Goal: Information Seeking & Learning: Find contact information

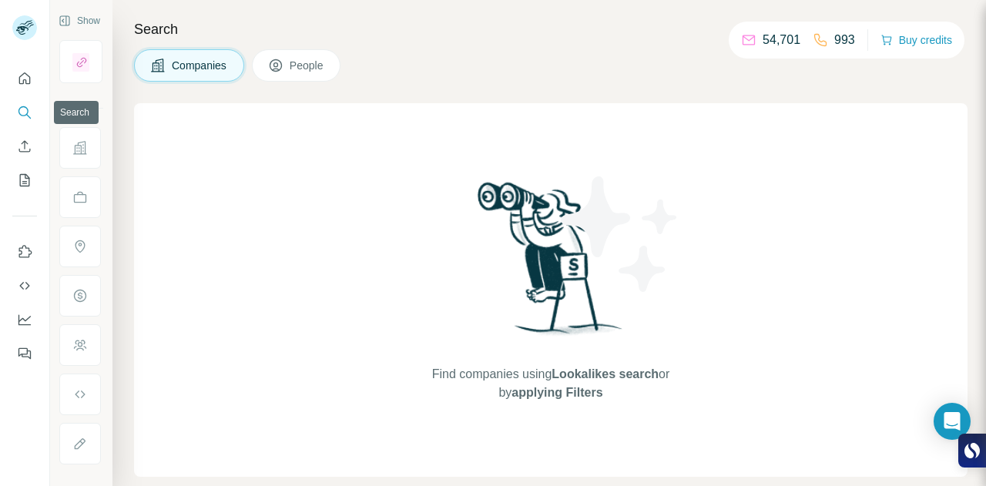
click at [25, 116] on icon "Search" at bounding box center [24, 112] width 15 height 15
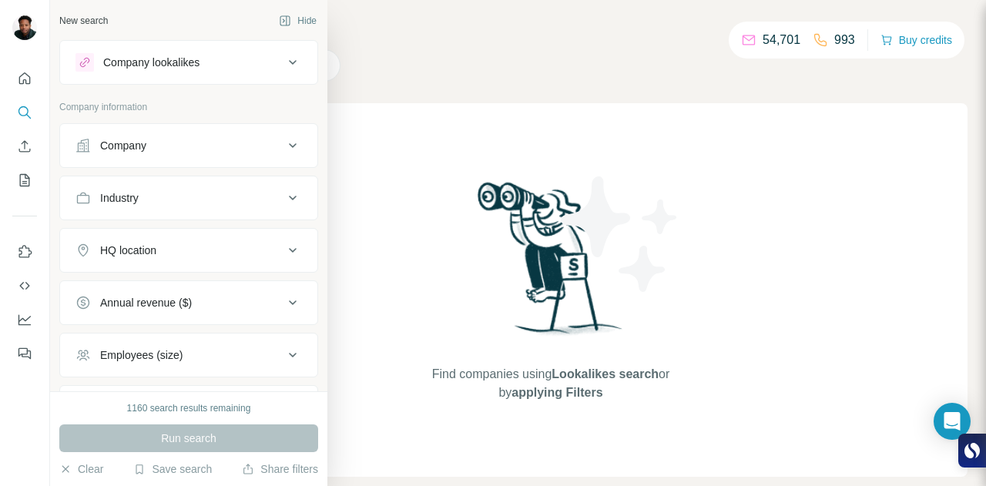
click at [213, 146] on div "Company" at bounding box center [179, 145] width 208 height 15
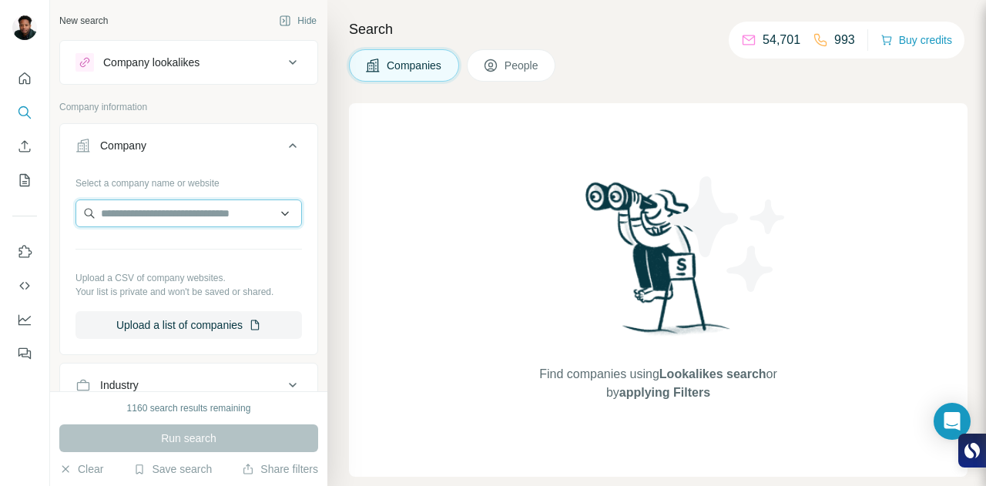
click at [157, 209] on input "text" at bounding box center [188, 213] width 226 height 28
paste input "**********"
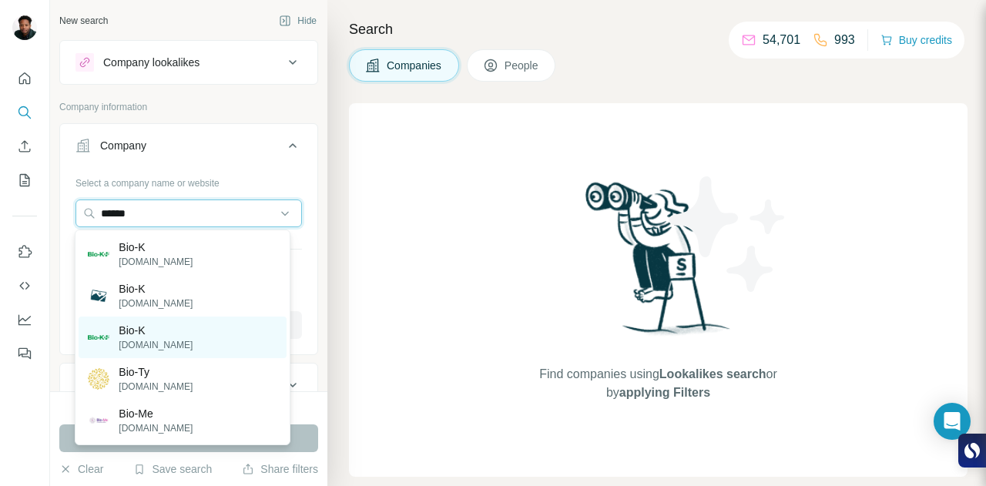
type input "******"
click at [159, 337] on p "Bio-K" at bounding box center [156, 330] width 74 height 15
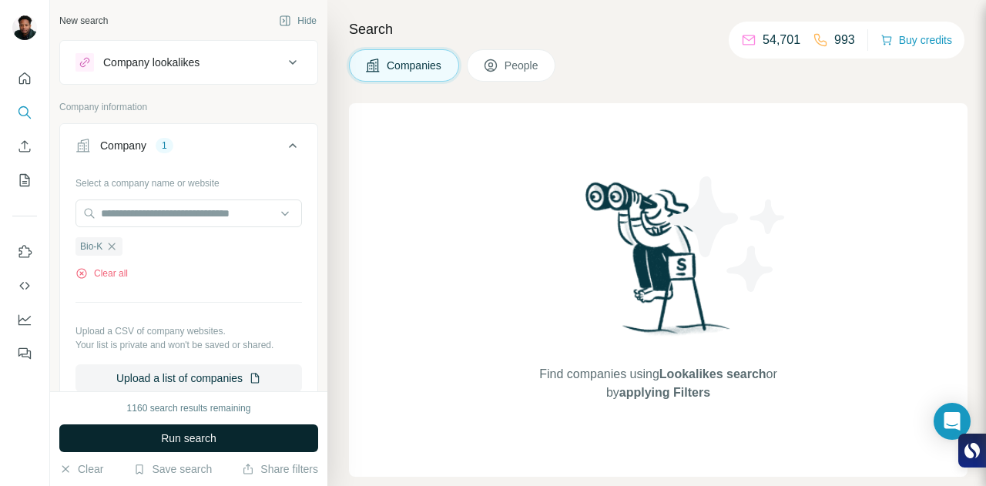
click at [174, 445] on span "Run search" at bounding box center [188, 437] width 55 height 15
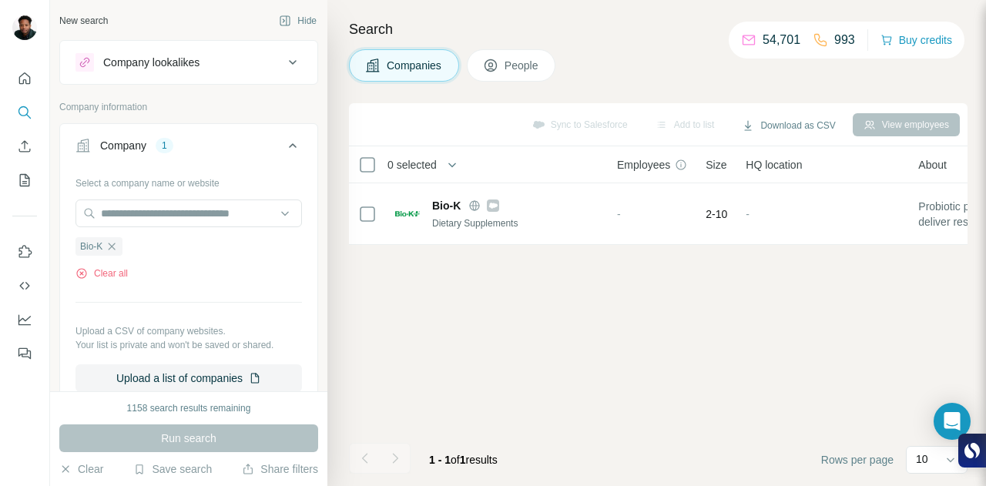
click at [535, 73] on button "People" at bounding box center [511, 65] width 89 height 32
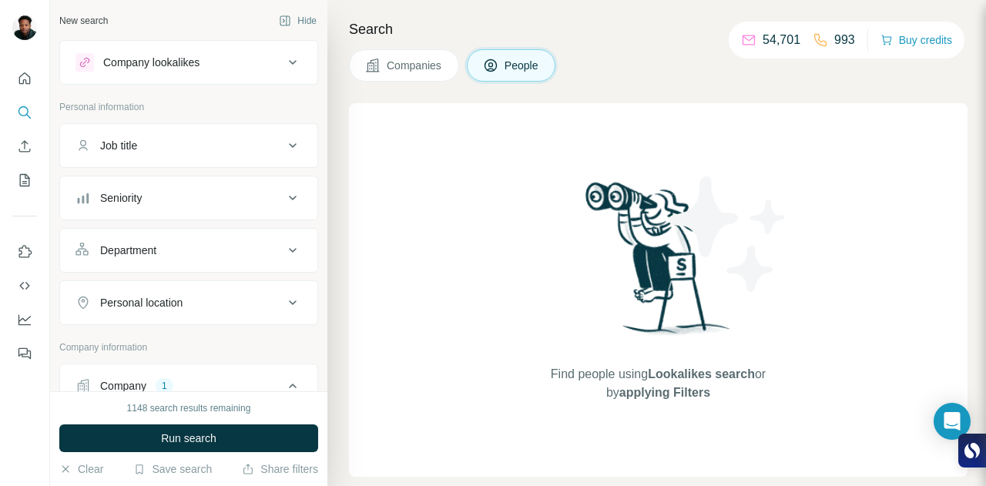
click at [416, 79] on button "Companies" at bounding box center [404, 65] width 110 height 32
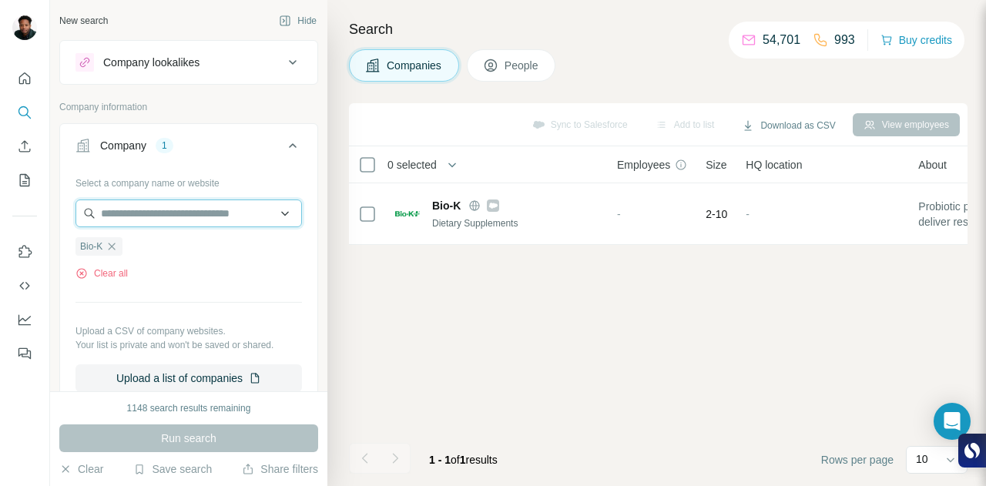
click at [168, 215] on input "text" at bounding box center [188, 213] width 226 height 28
paste input "**********"
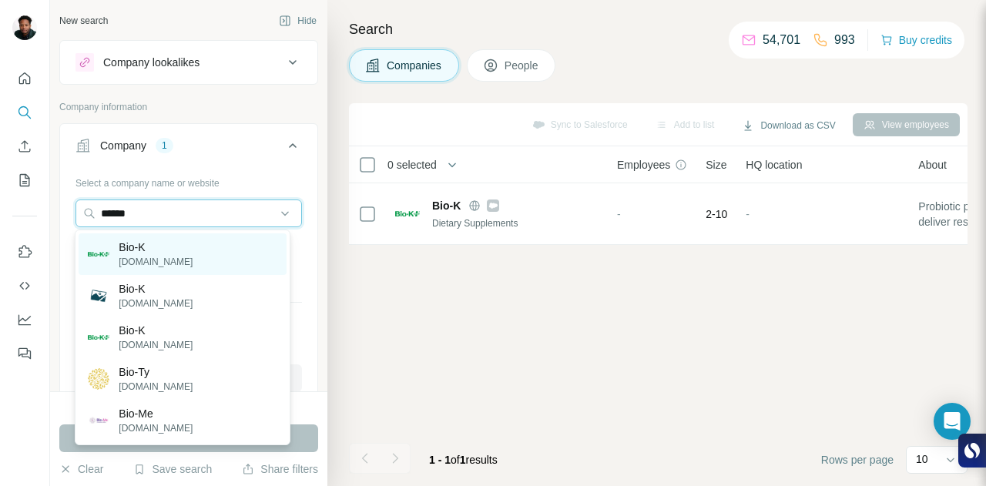
type input "******"
click at [181, 250] on div "Bio-K [DOMAIN_NAME]" at bounding box center [182, 254] width 207 height 42
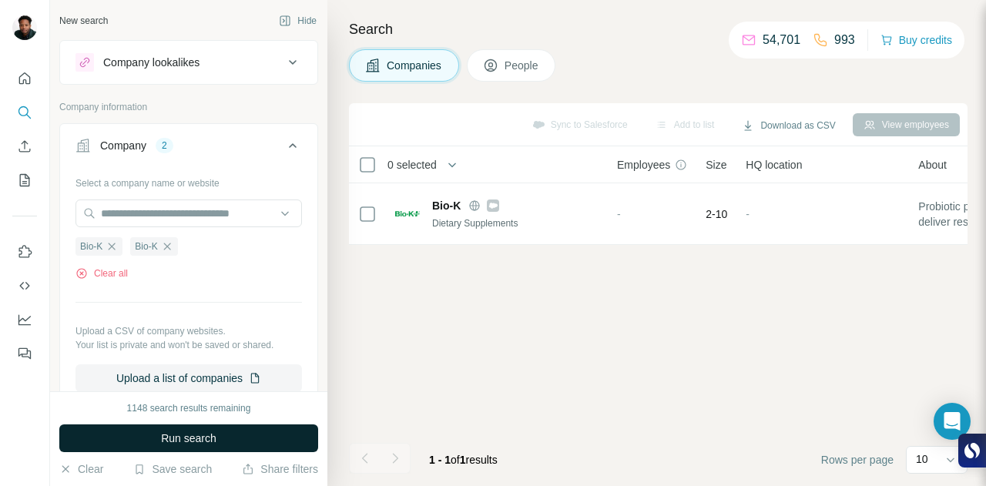
click at [222, 439] on button "Run search" at bounding box center [188, 438] width 259 height 28
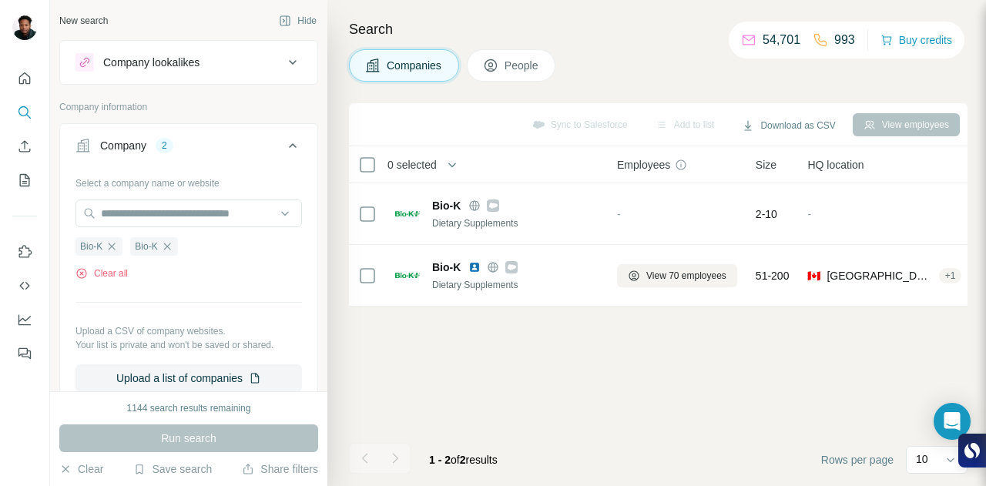
click at [534, 72] on span "People" at bounding box center [521, 65] width 35 height 15
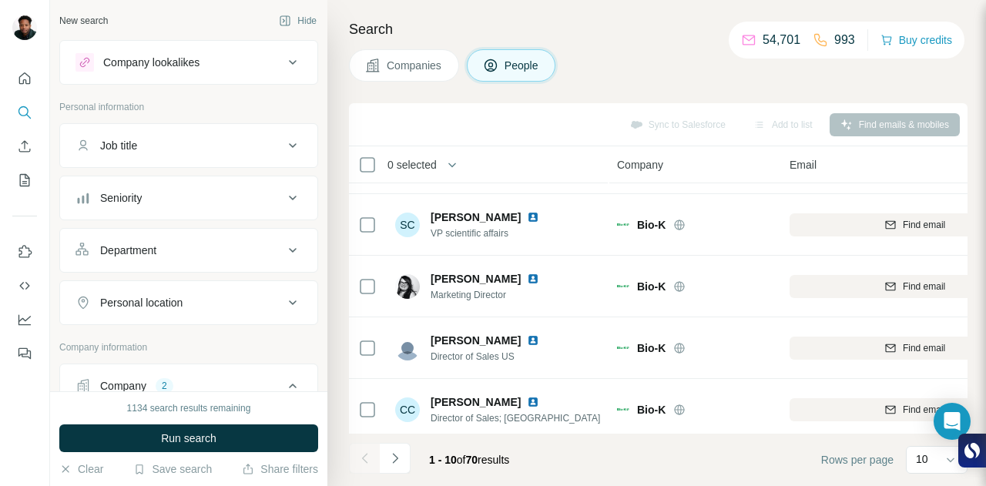
scroll to position [65, 0]
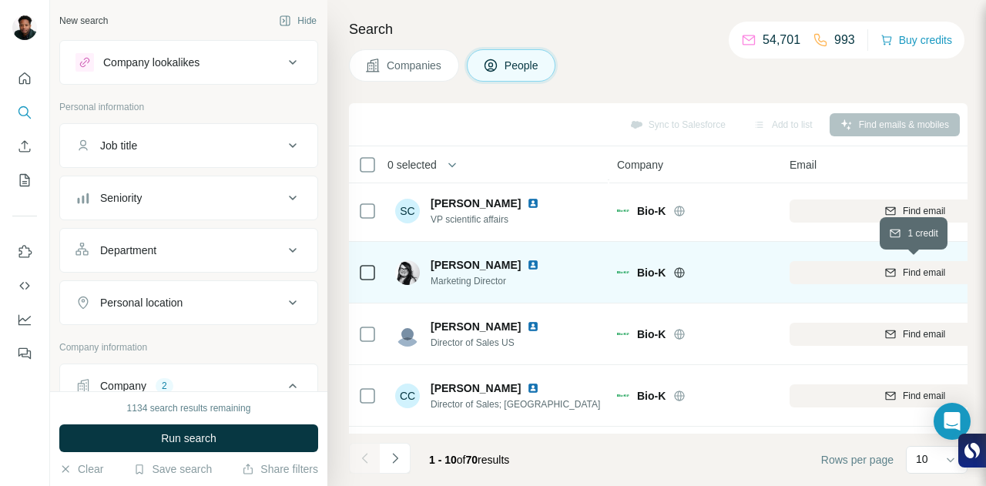
click at [908, 276] on span "Find email" at bounding box center [923, 273] width 42 height 14
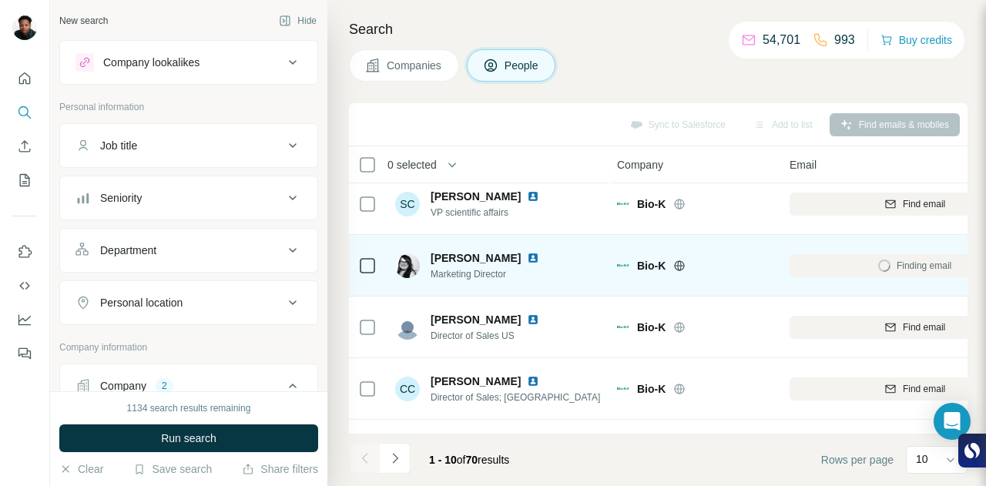
scroll to position [49, 0]
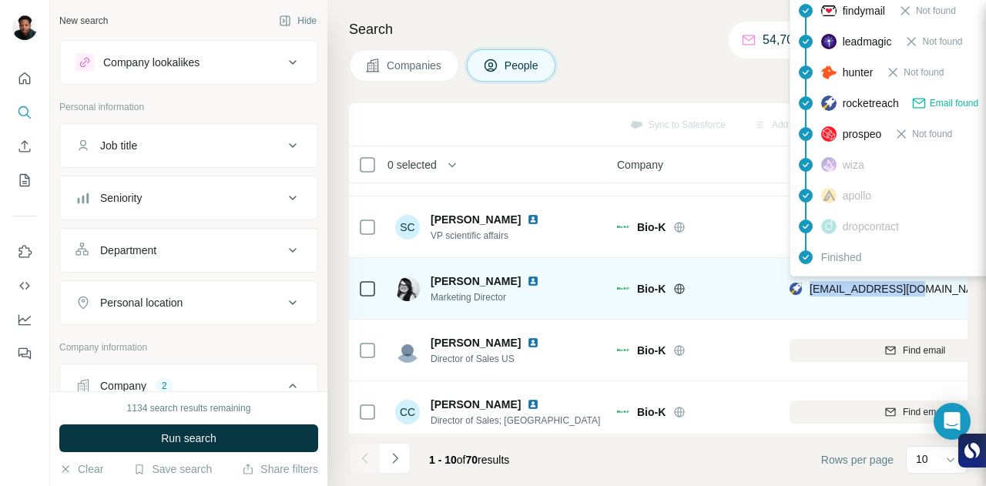
drag, startPoint x: 920, startPoint y: 286, endPoint x: 812, endPoint y: 283, distance: 108.6
click at [812, 283] on div "[EMAIL_ADDRESS][DOMAIN_NAME]" at bounding box center [914, 288] width 250 height 42
copy span "[EMAIL_ADDRESS][DOMAIN_NAME]"
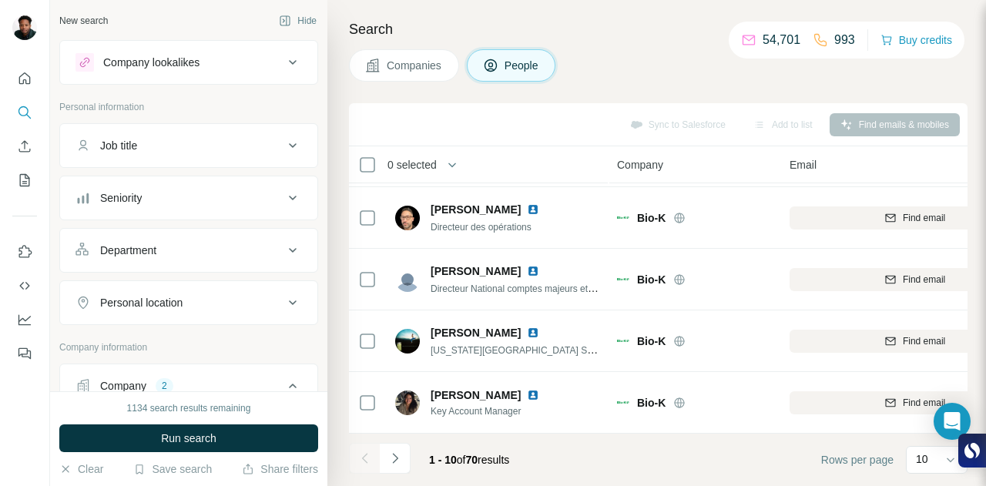
scroll to position [373, 0]
click at [395, 463] on icon "Navigate to next page" at bounding box center [394, 457] width 15 height 15
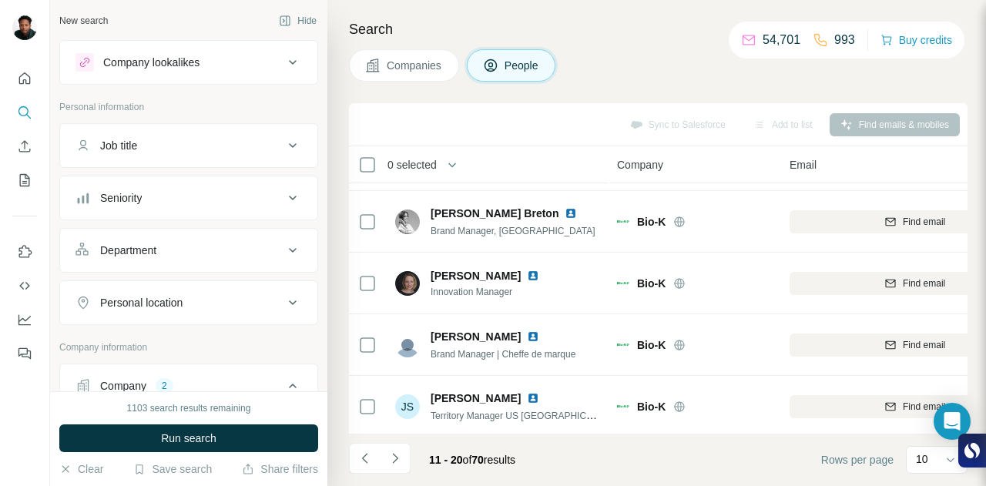
scroll to position [176, 0]
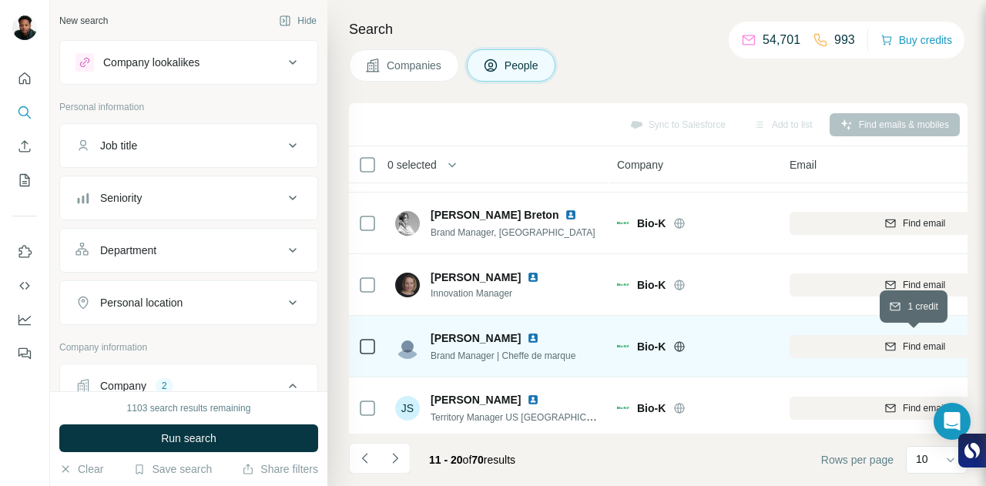
click at [904, 340] on span "Find email" at bounding box center [923, 347] width 42 height 14
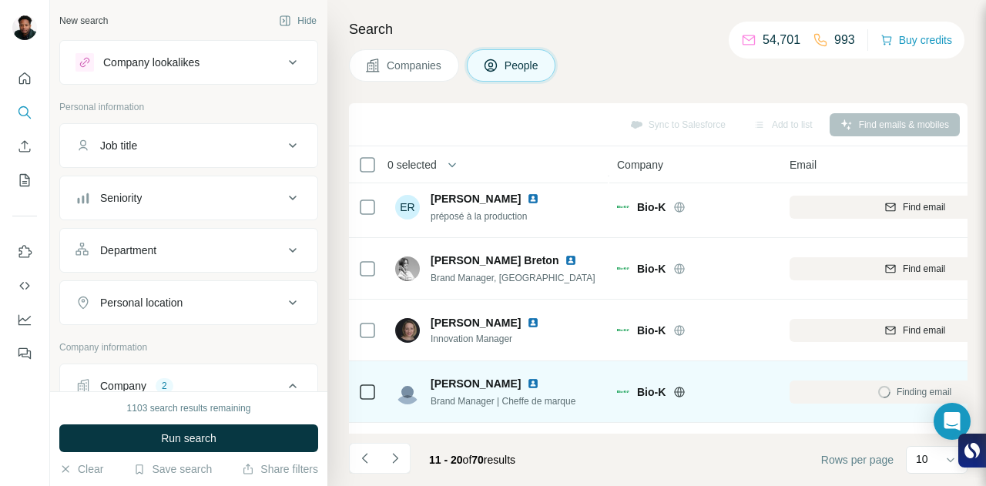
scroll to position [125, 0]
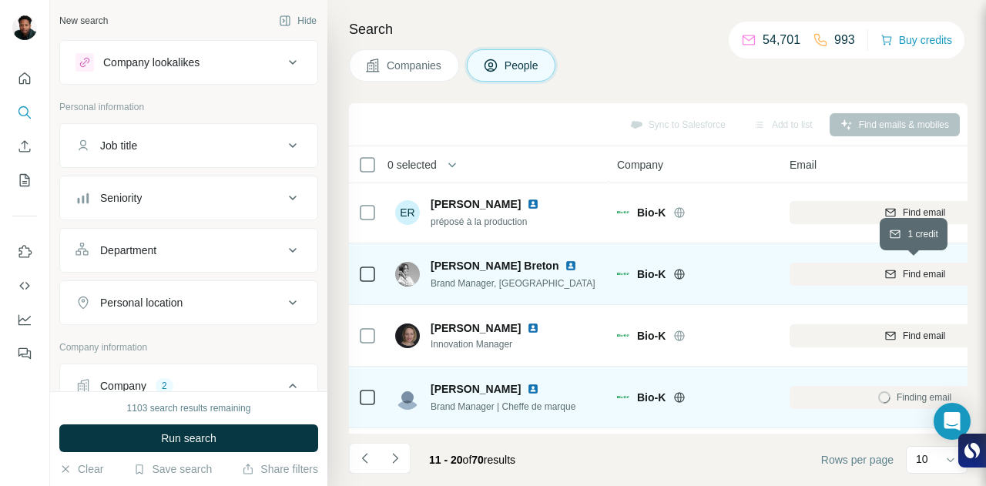
click at [878, 273] on div "Find email" at bounding box center [914, 274] width 250 height 14
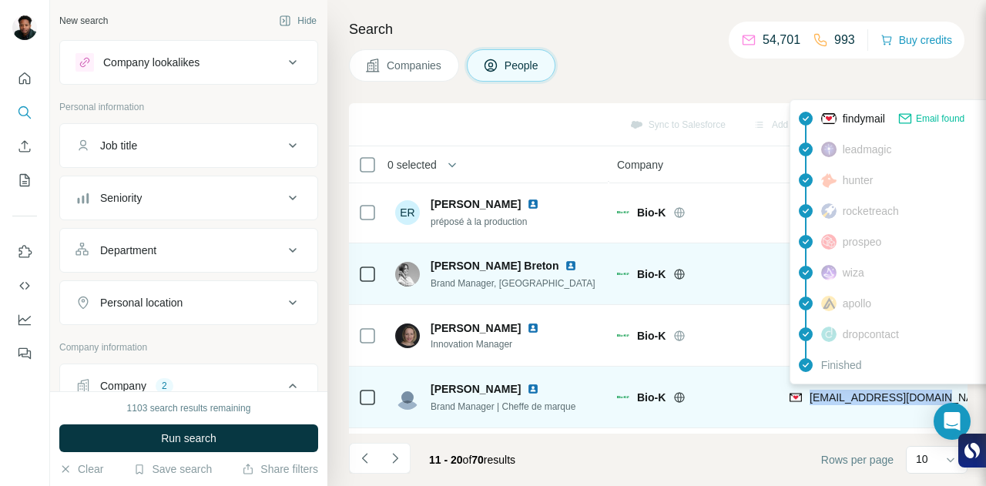
drag, startPoint x: 939, startPoint y: 393, endPoint x: 810, endPoint y: 397, distance: 128.6
click at [810, 397] on div "[EMAIL_ADDRESS][DOMAIN_NAME]" at bounding box center [914, 397] width 250 height 42
copy span "[EMAIL_ADDRESS][DOMAIN_NAME]"
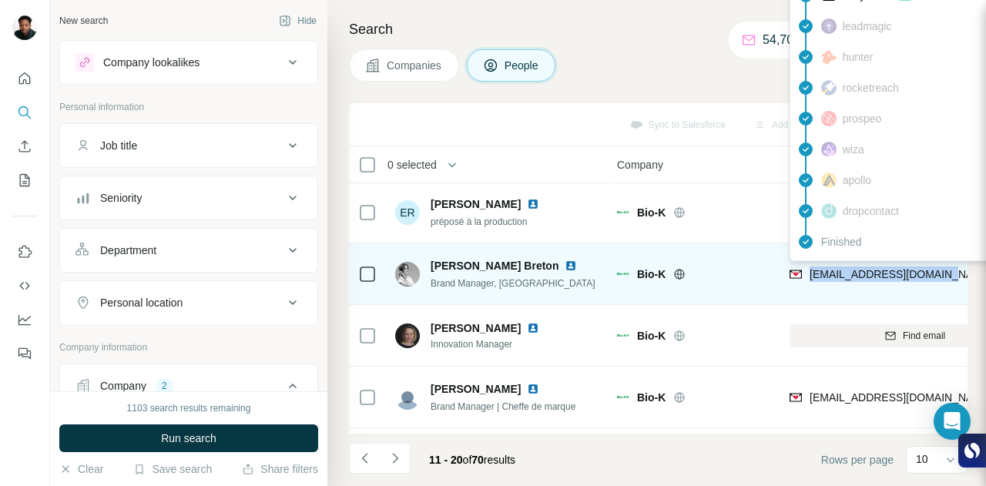
drag, startPoint x: 956, startPoint y: 273, endPoint x: 810, endPoint y: 270, distance: 146.3
click at [810, 270] on div "[EMAIL_ADDRESS][DOMAIN_NAME]" at bounding box center [914, 274] width 250 height 42
copy span "[EMAIL_ADDRESS][DOMAIN_NAME]"
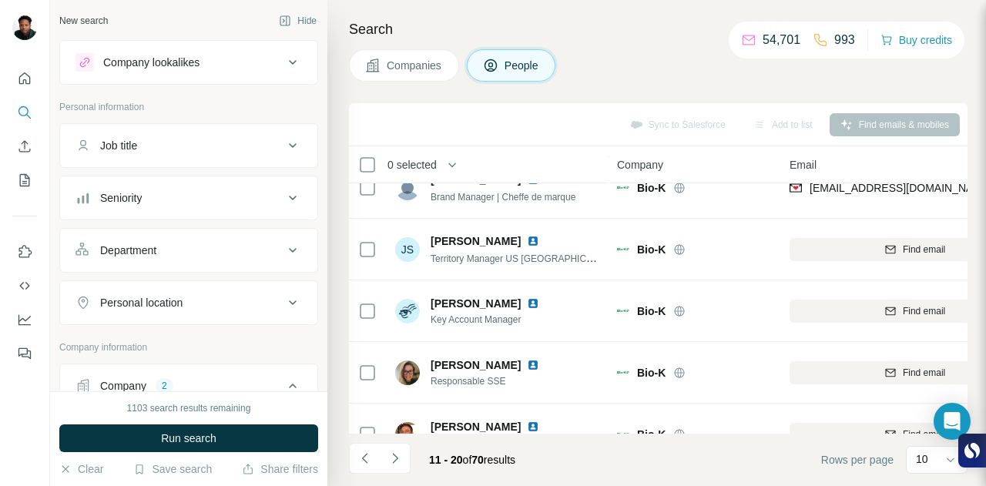
scroll to position [373, 0]
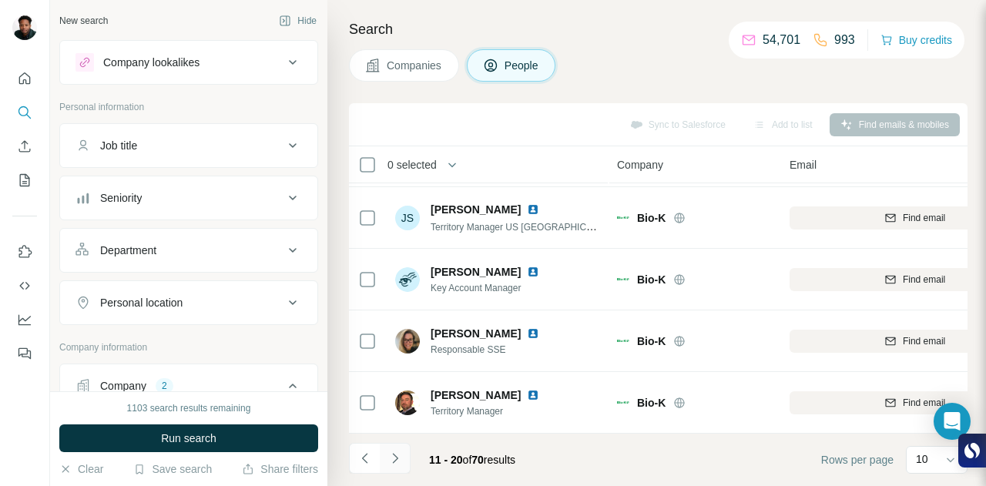
click at [388, 464] on icon "Navigate to next page" at bounding box center [394, 457] width 15 height 15
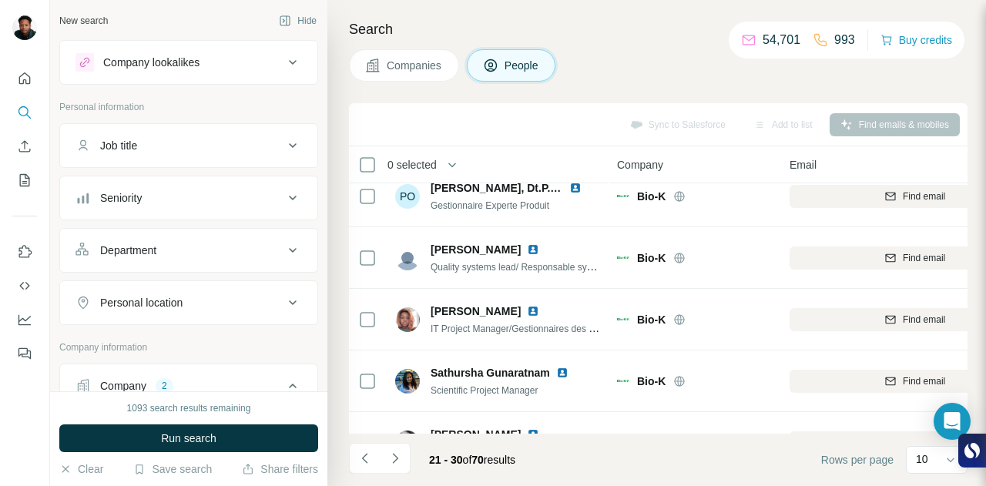
scroll to position [0, 0]
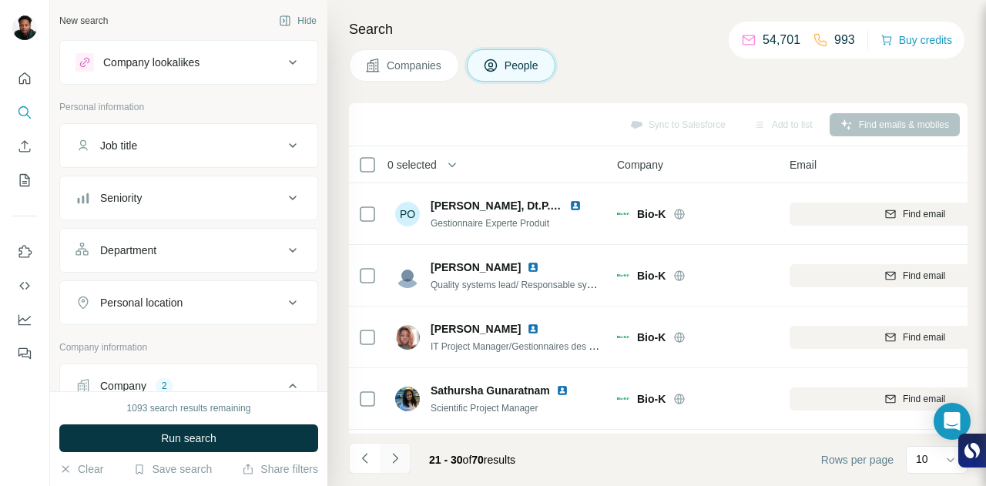
click at [404, 458] on button "Navigate to next page" at bounding box center [395, 458] width 31 height 31
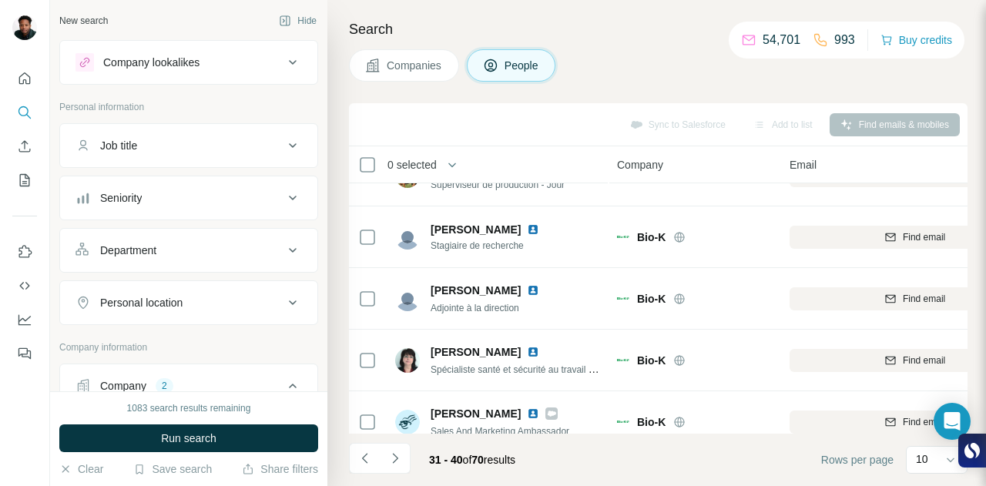
scroll to position [347, 0]
click at [393, 452] on icon "Navigate to next page" at bounding box center [394, 457] width 15 height 15
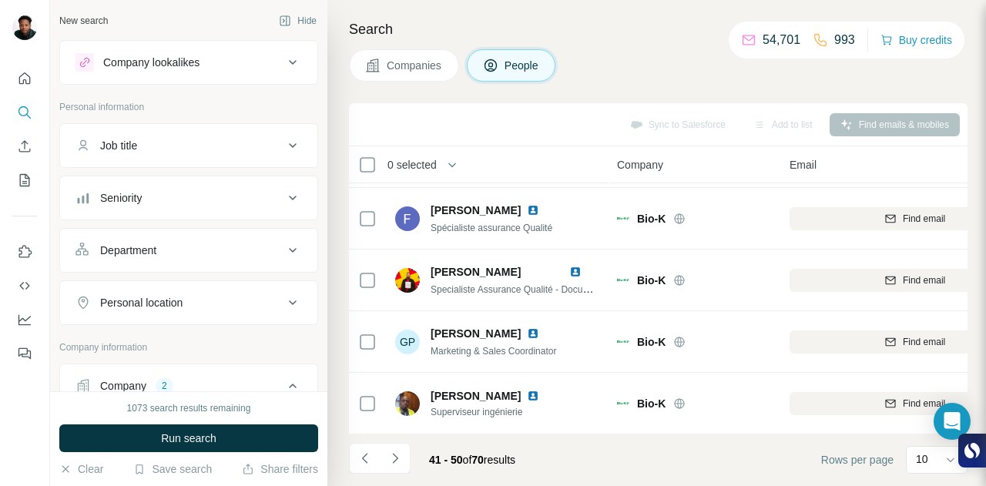
scroll to position [56, 0]
click at [214, 132] on button "Job title" at bounding box center [188, 145] width 257 height 37
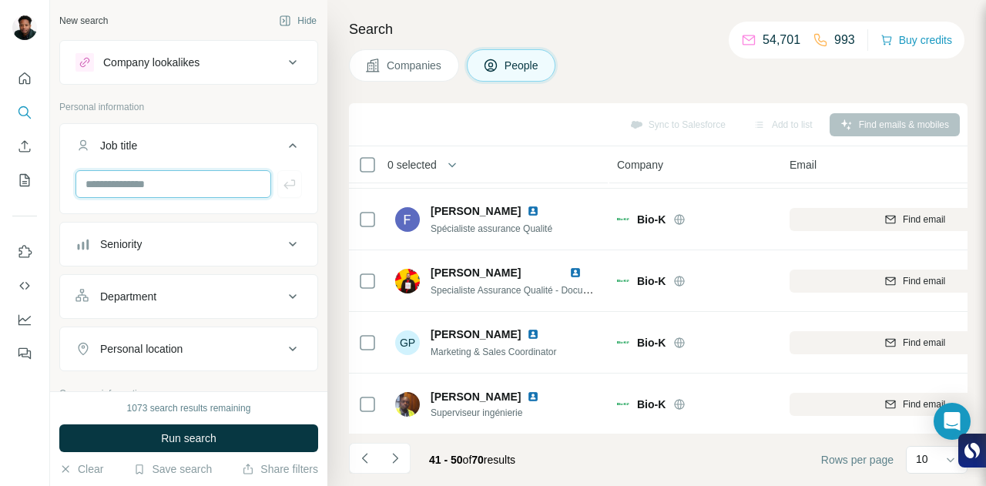
click at [171, 189] on input "text" at bounding box center [173, 184] width 196 height 28
type input "*********"
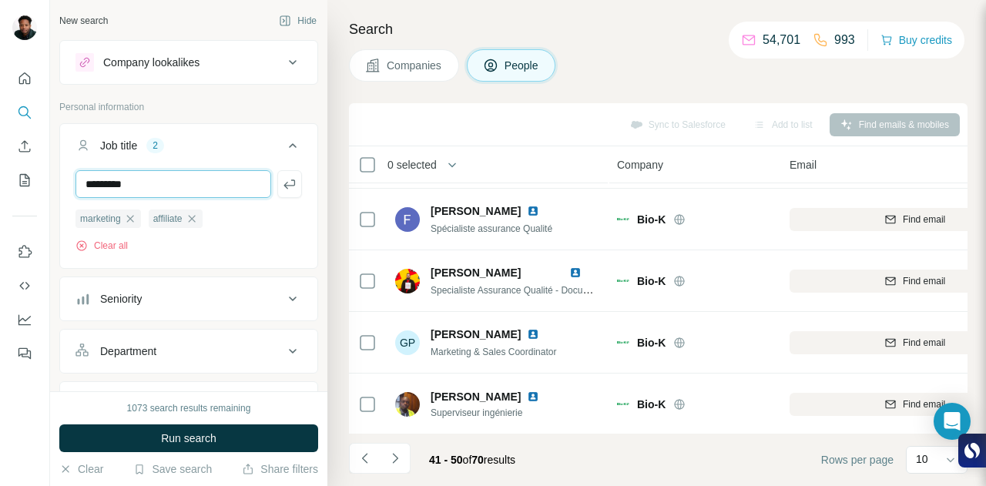
type input "*********"
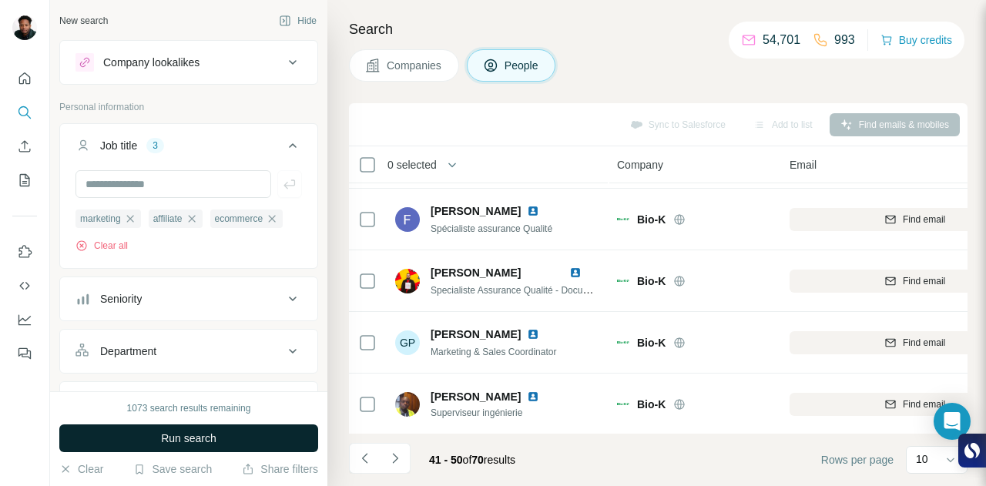
click at [193, 434] on span "Run search" at bounding box center [188, 437] width 55 height 15
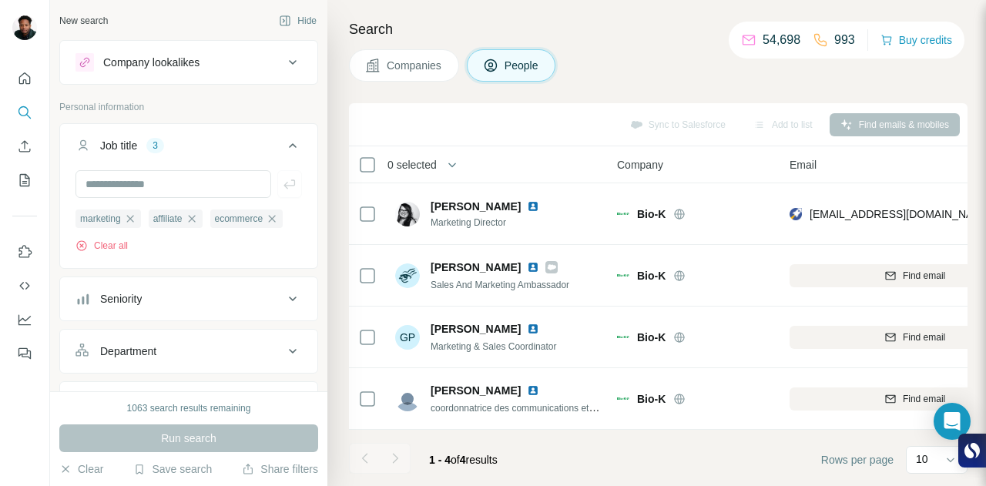
click at [397, 65] on span "Companies" at bounding box center [415, 65] width 56 height 15
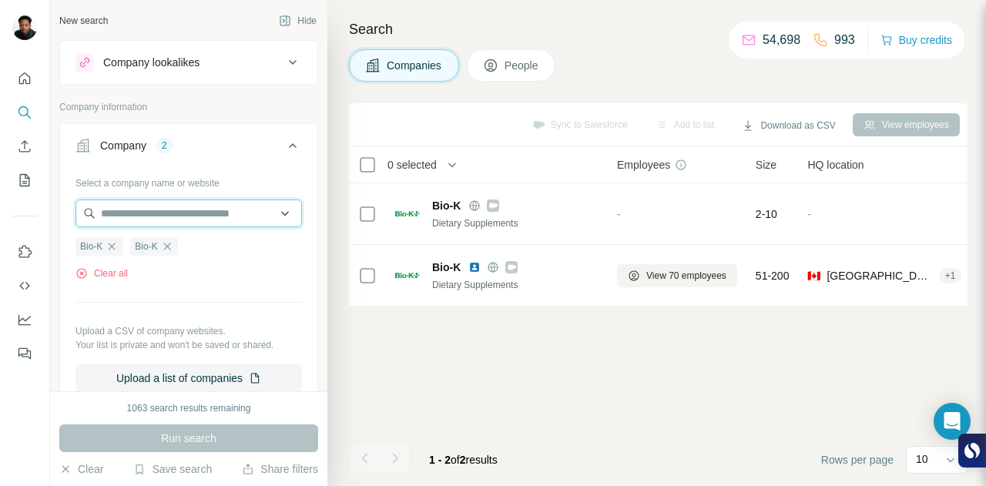
click at [162, 215] on input "text" at bounding box center [188, 213] width 226 height 28
paste input "**********"
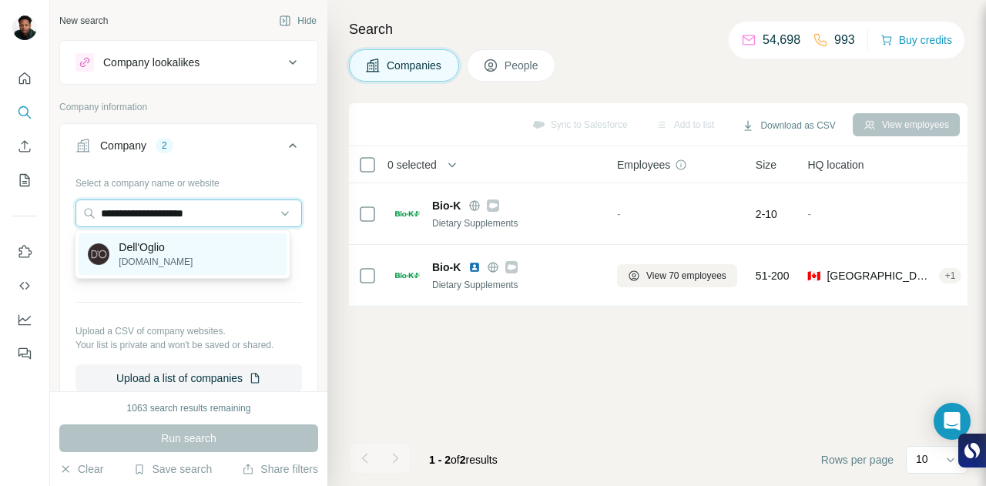
type input "**********"
click at [168, 251] on p "Dell'Oglio" at bounding box center [156, 246] width 74 height 15
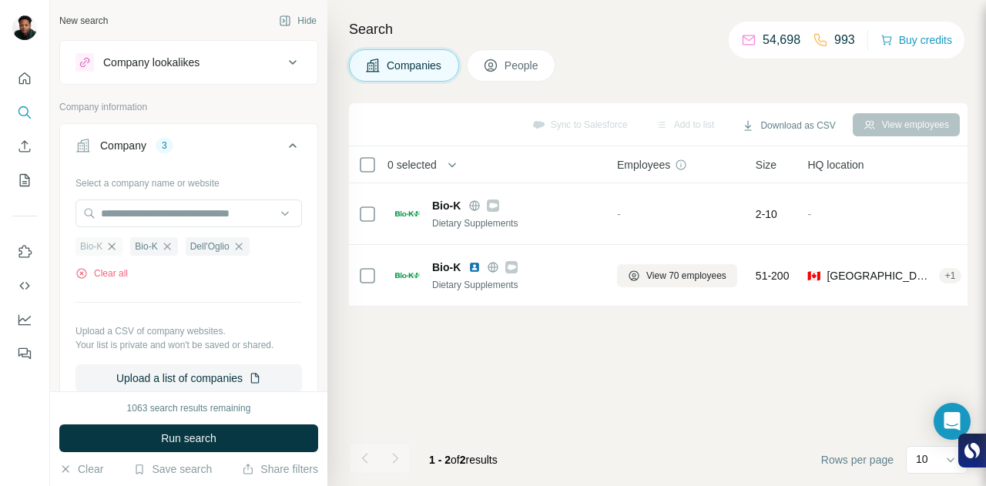
click at [113, 244] on icon "button" at bounding box center [111, 246] width 12 height 12
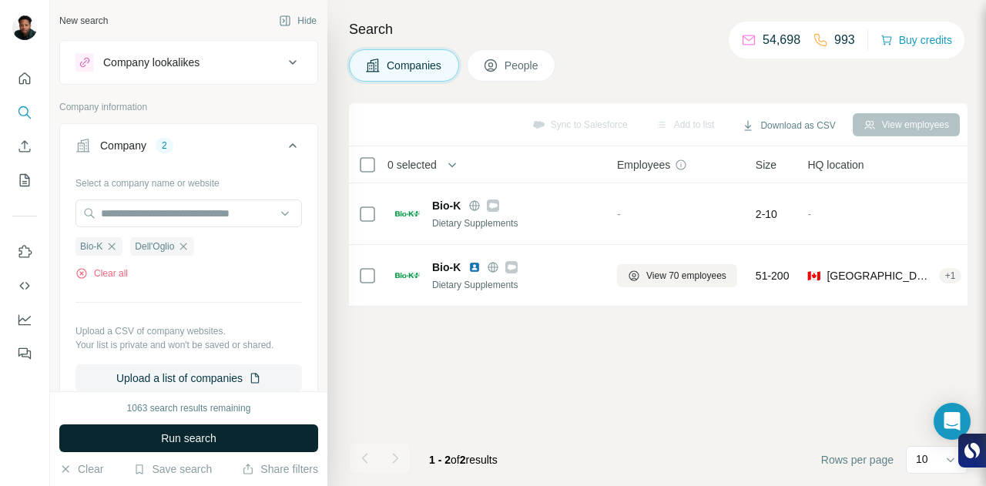
click at [196, 442] on span "Run search" at bounding box center [188, 437] width 55 height 15
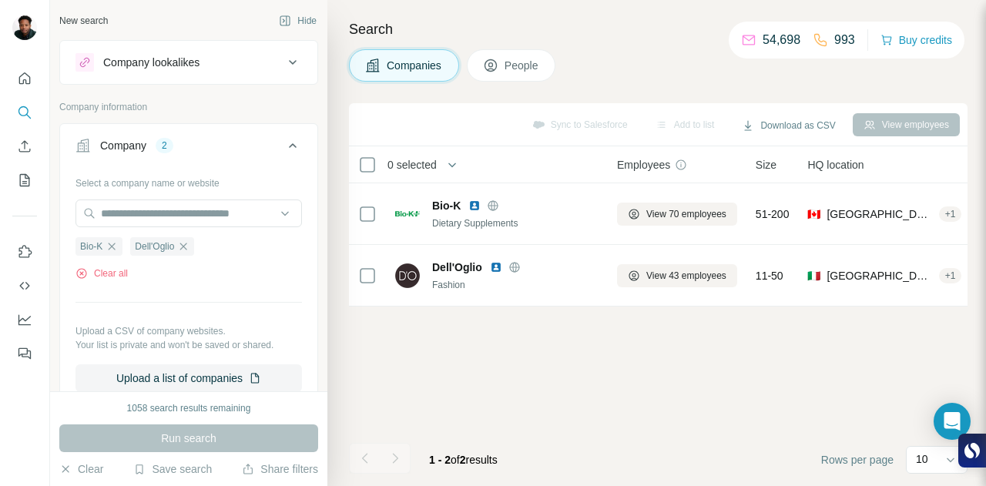
click at [116, 243] on icon "button" at bounding box center [112, 246] width 7 height 7
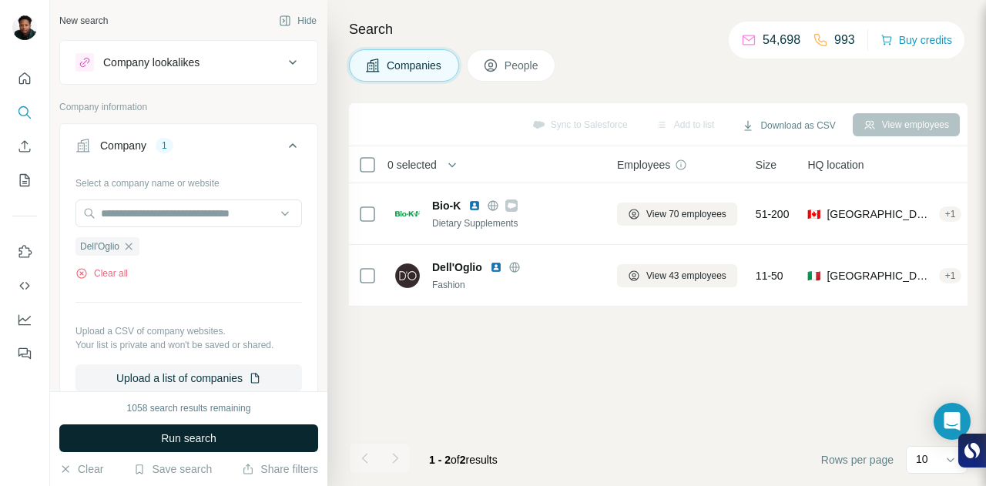
click at [241, 437] on button "Run search" at bounding box center [188, 438] width 259 height 28
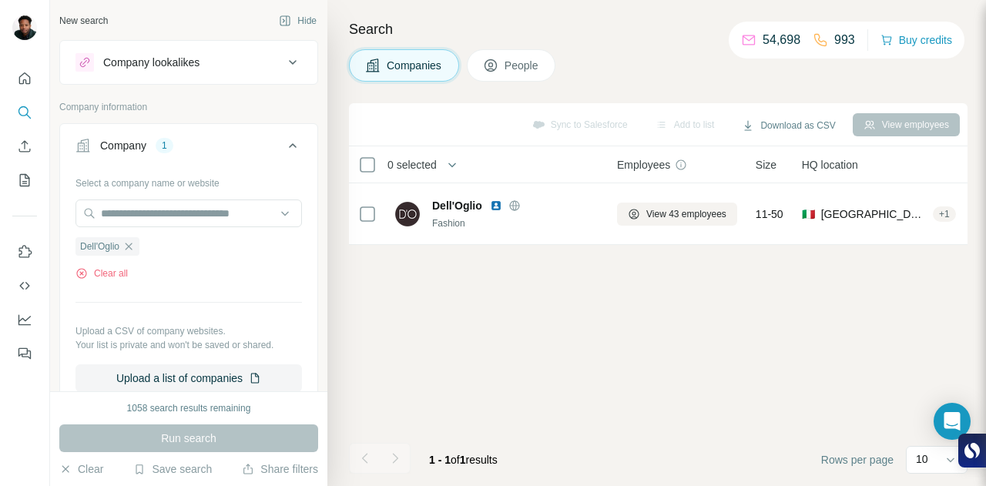
click at [511, 65] on span "People" at bounding box center [521, 65] width 35 height 15
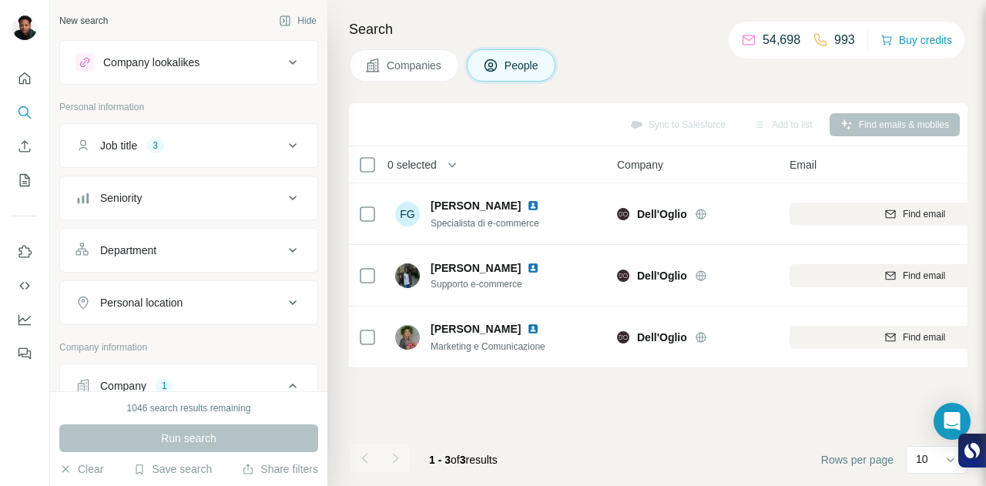
click at [191, 141] on div "Job title 3" at bounding box center [179, 145] width 208 height 15
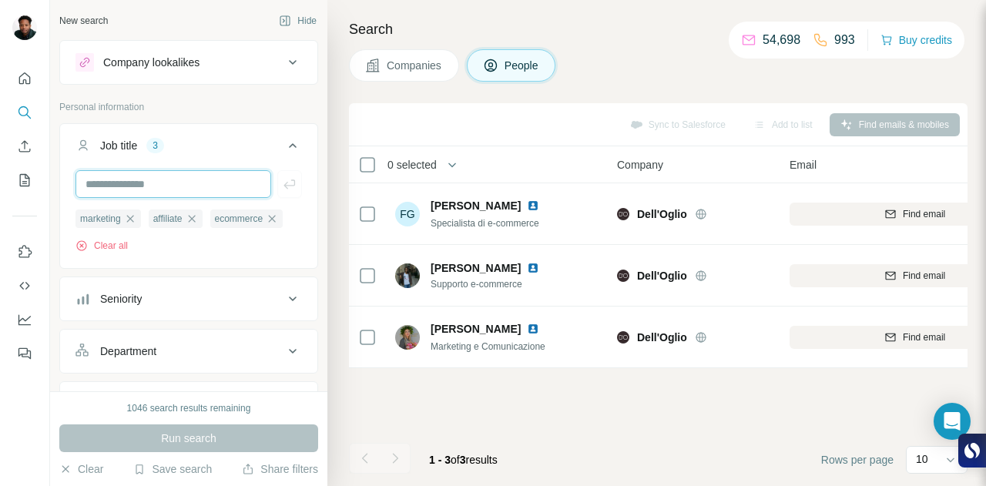
click at [112, 176] on input "text" at bounding box center [173, 184] width 196 height 28
type input "**********"
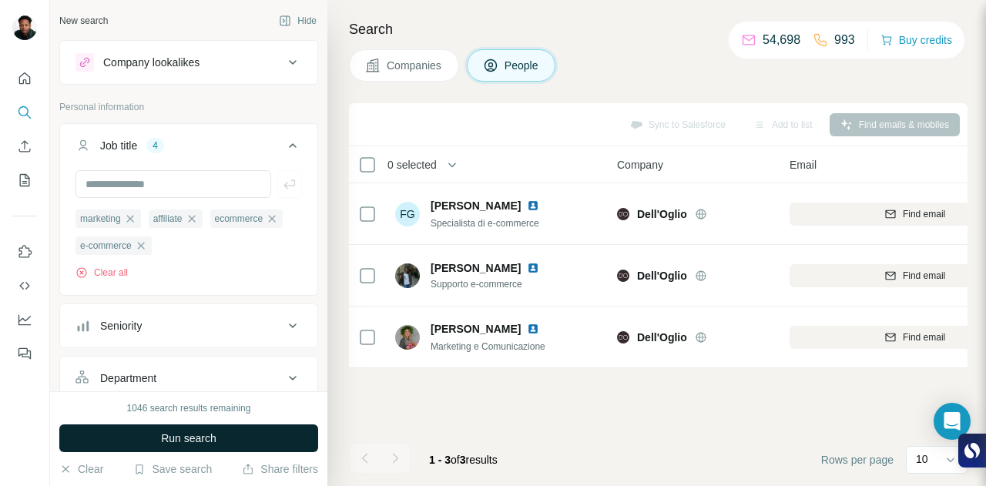
click at [177, 445] on span "Run search" at bounding box center [188, 437] width 55 height 15
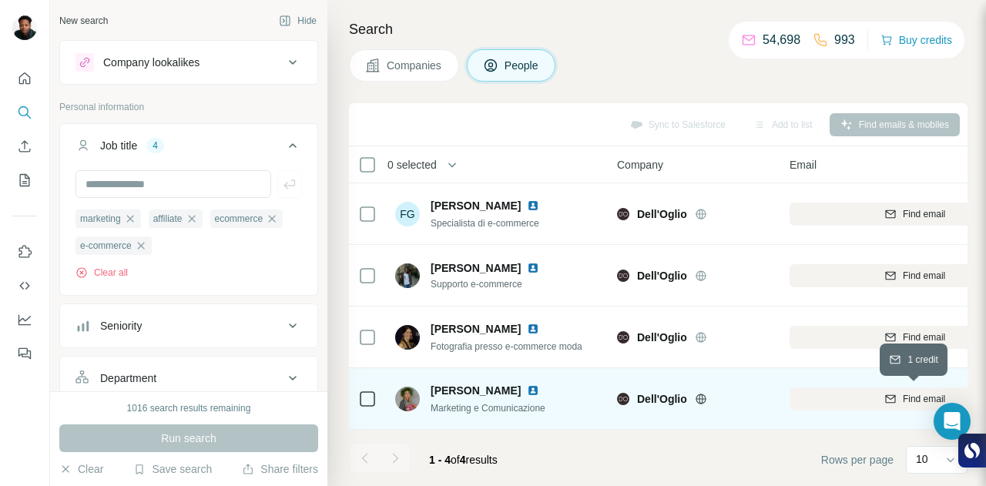
click at [912, 400] on span "Find email" at bounding box center [923, 399] width 42 height 14
drag, startPoint x: 511, startPoint y: 390, endPoint x: 424, endPoint y: 389, distance: 87.0
click at [424, 389] on div "[PERSON_NAME] Marketing e Comunicazione" at bounding box center [476, 399] width 162 height 32
copy div "[PERSON_NAME]"
